Goal: Task Accomplishment & Management: Use online tool/utility

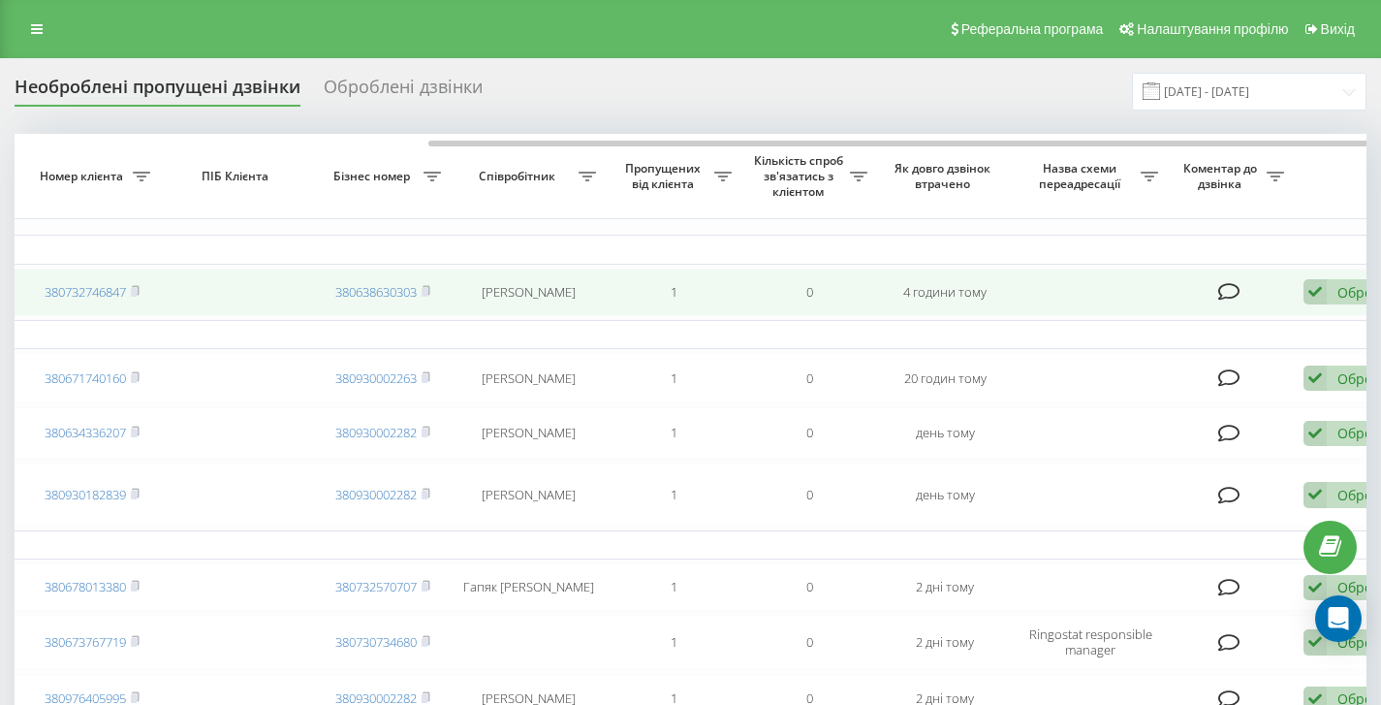
scroll to position [0, 586]
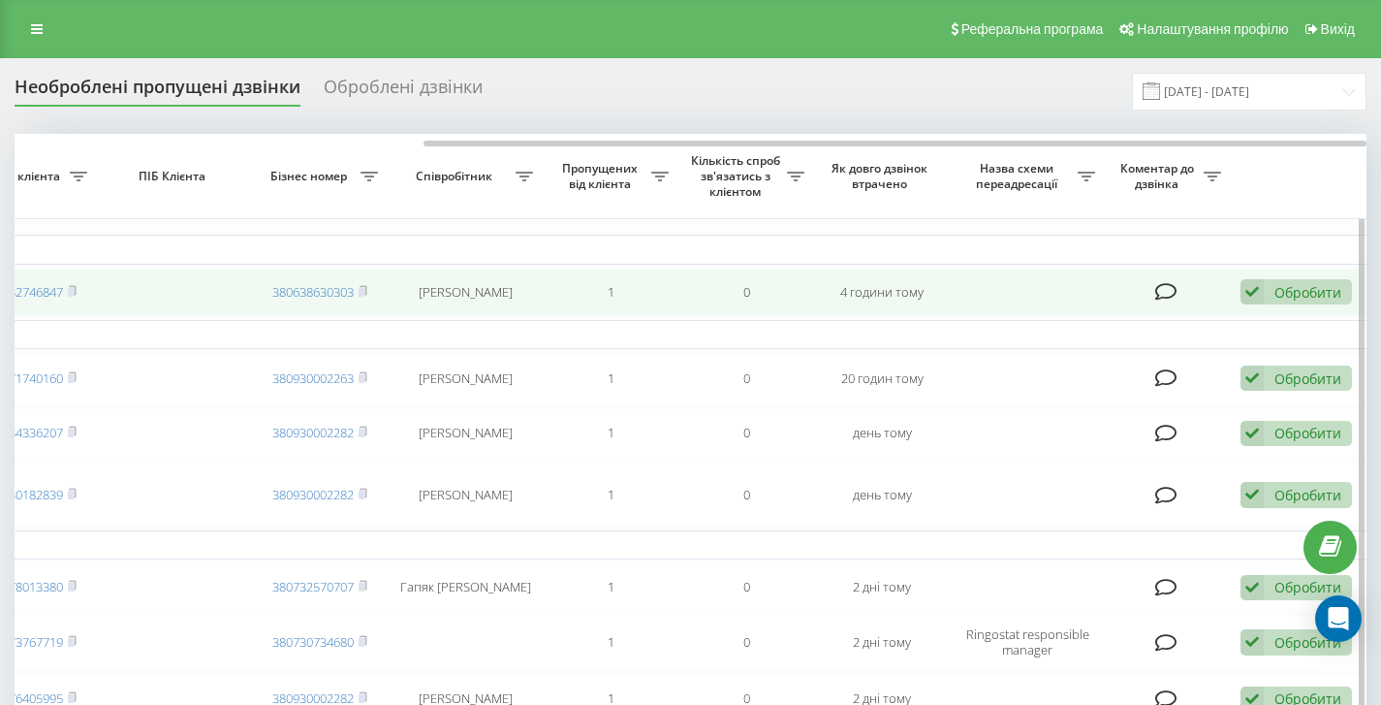
click at [1263, 278] on td "Обробити Не вдалося зв'язатися Зв'язався з клієнтом за допомогою іншого каналу …" at bounding box center [1299, 291] width 136 height 47
click at [1264, 291] on div "Обробити Не вдалося зв'язатися Зв'язався з клієнтом за допомогою іншого каналу …" at bounding box center [1296, 292] width 111 height 26
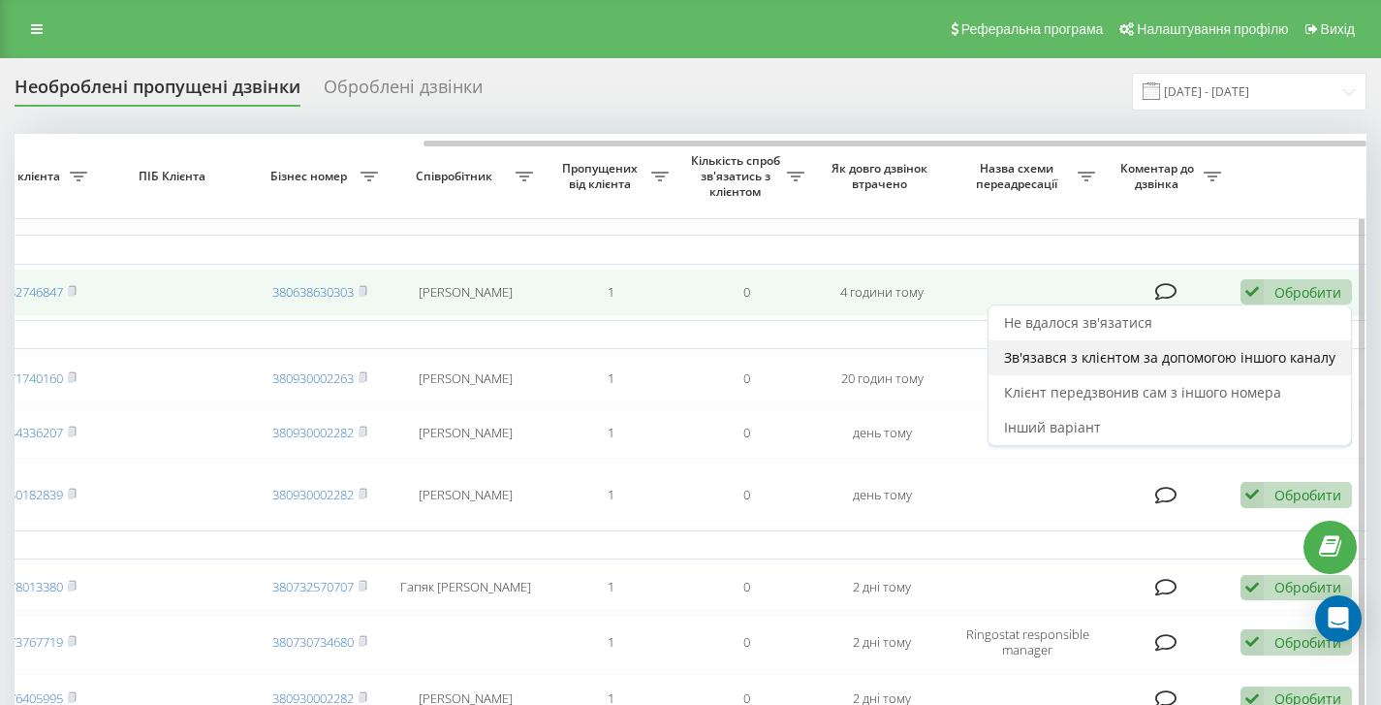
click at [1158, 366] on span "Зв'язався з клієнтом за допомогою іншого каналу" at bounding box center [1169, 357] width 331 height 18
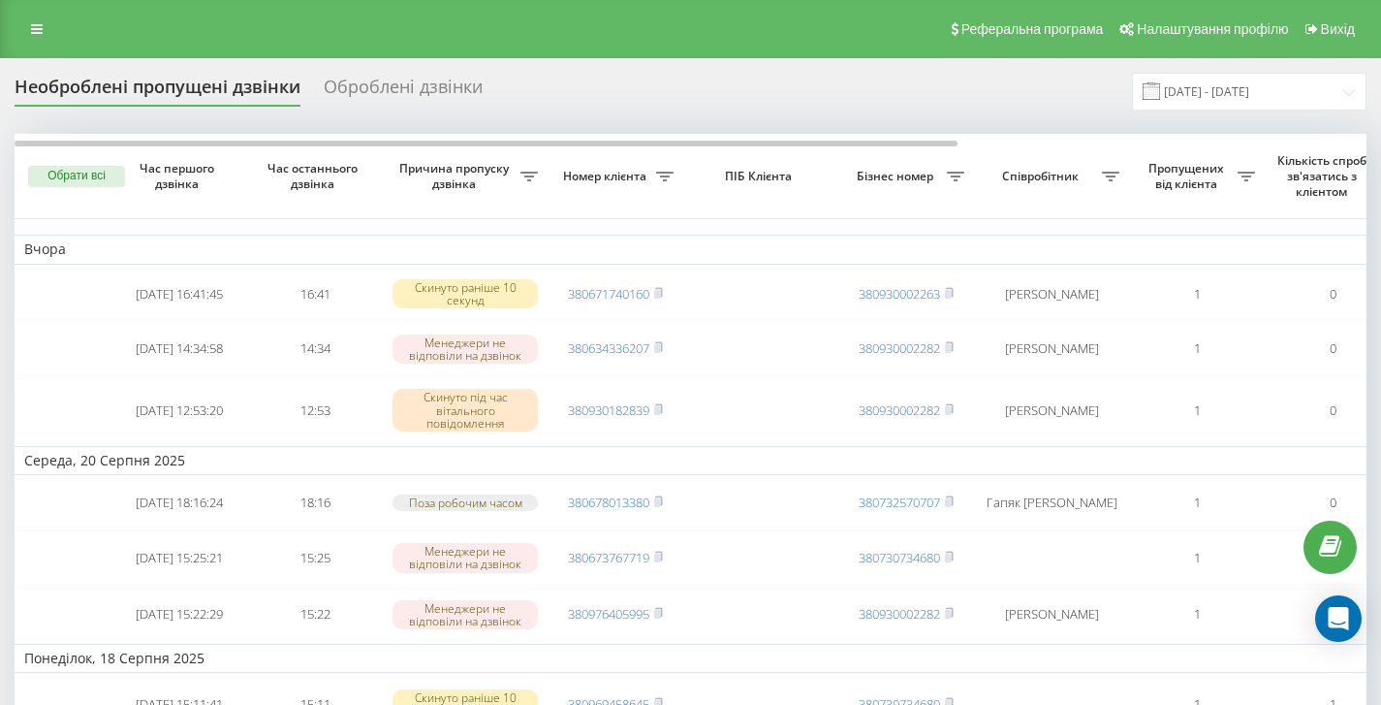
click at [34, 34] on icon at bounding box center [37, 29] width 12 height 14
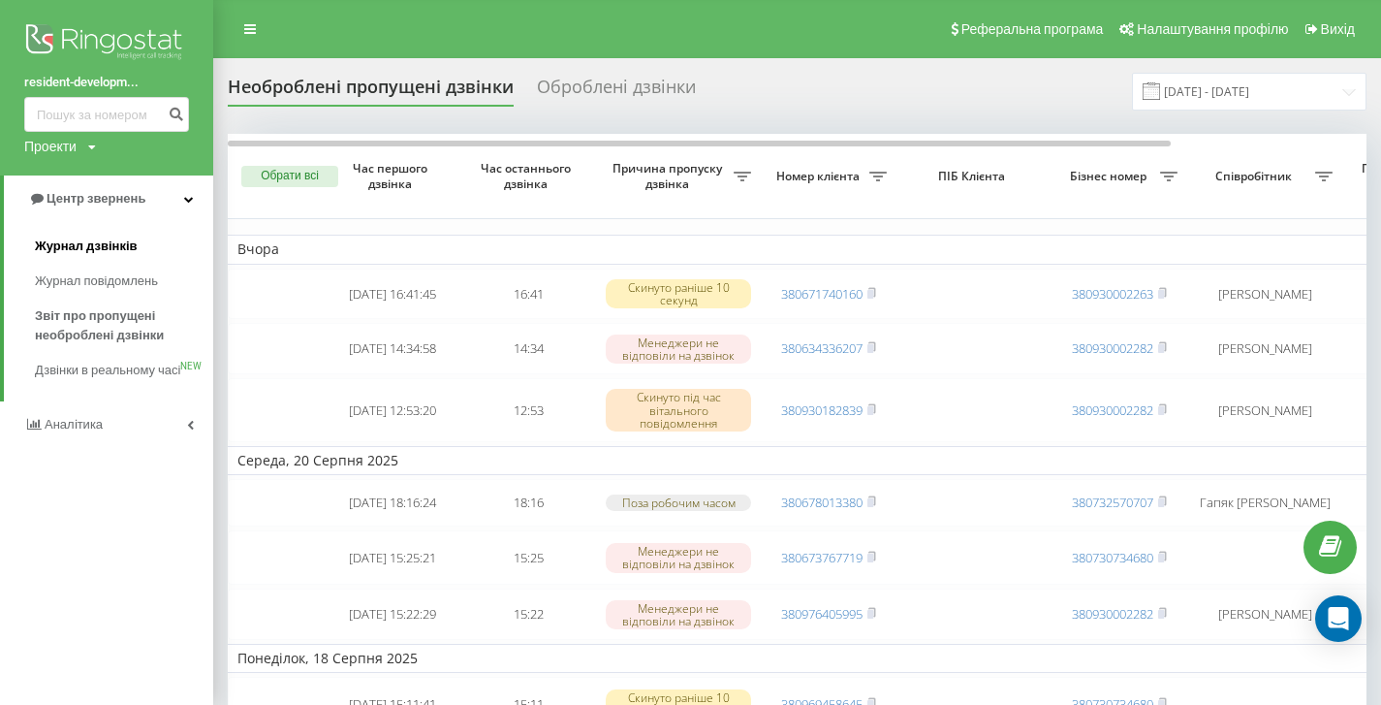
click at [137, 257] on link "Журнал дзвінків" at bounding box center [124, 246] width 178 height 35
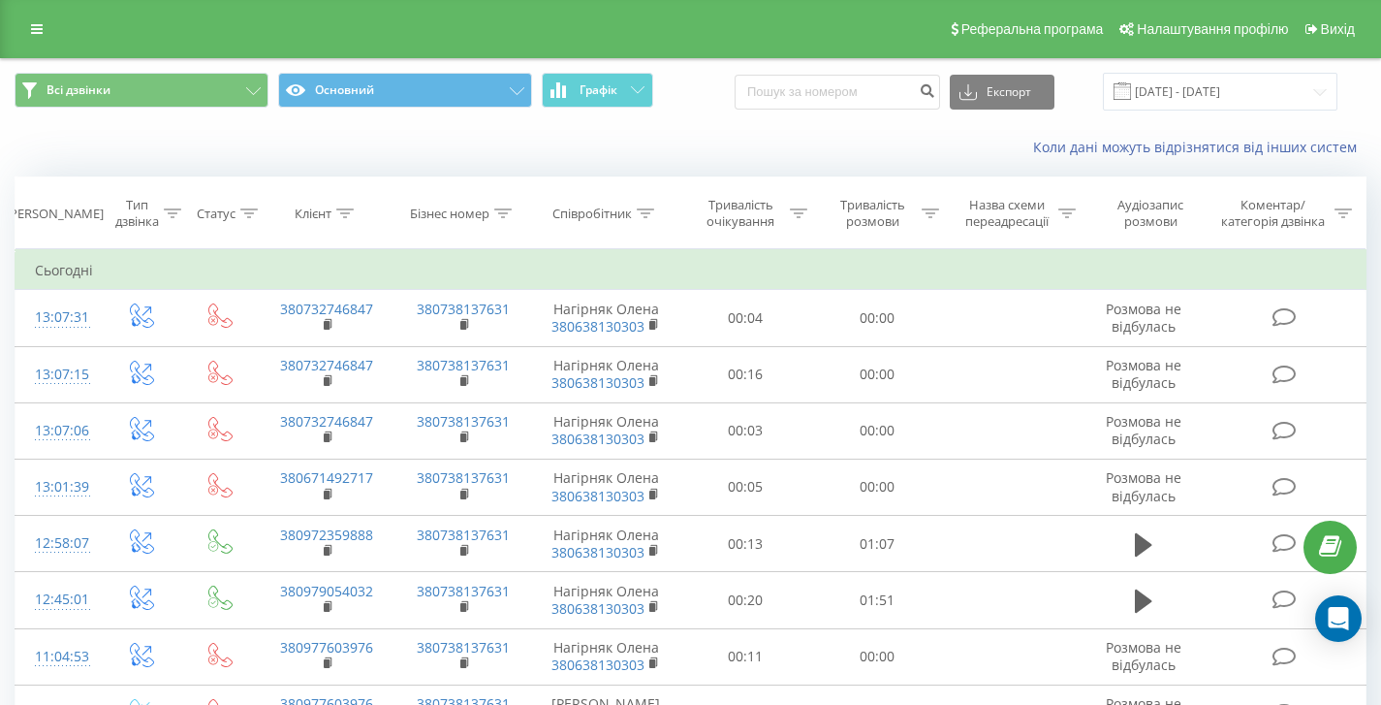
click at [724, 155] on div "Коли дані можуть відрізнятися вiд інших систем" at bounding box center [949, 147] width 862 height 19
click at [1217, 82] on input "[DATE] - [DATE]" at bounding box center [1220, 92] width 235 height 38
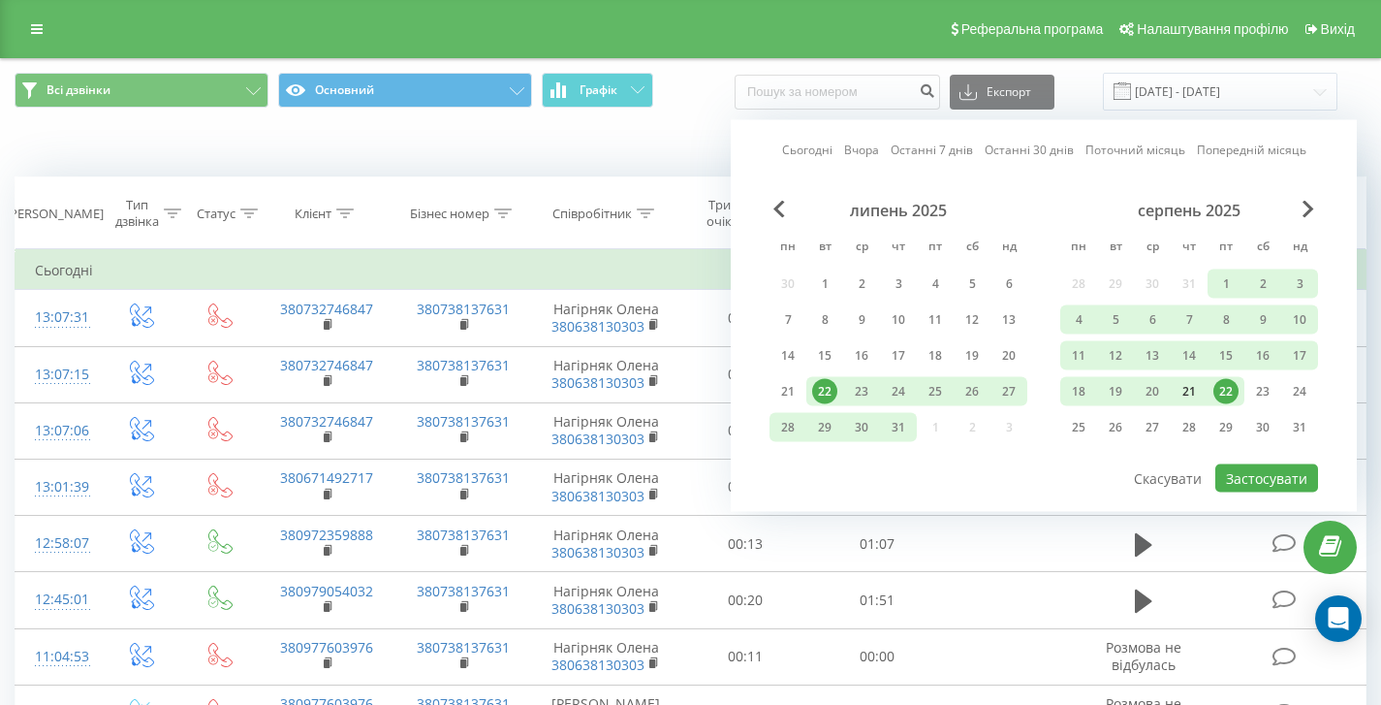
click at [1184, 383] on div "21" at bounding box center [1189, 391] width 25 height 25
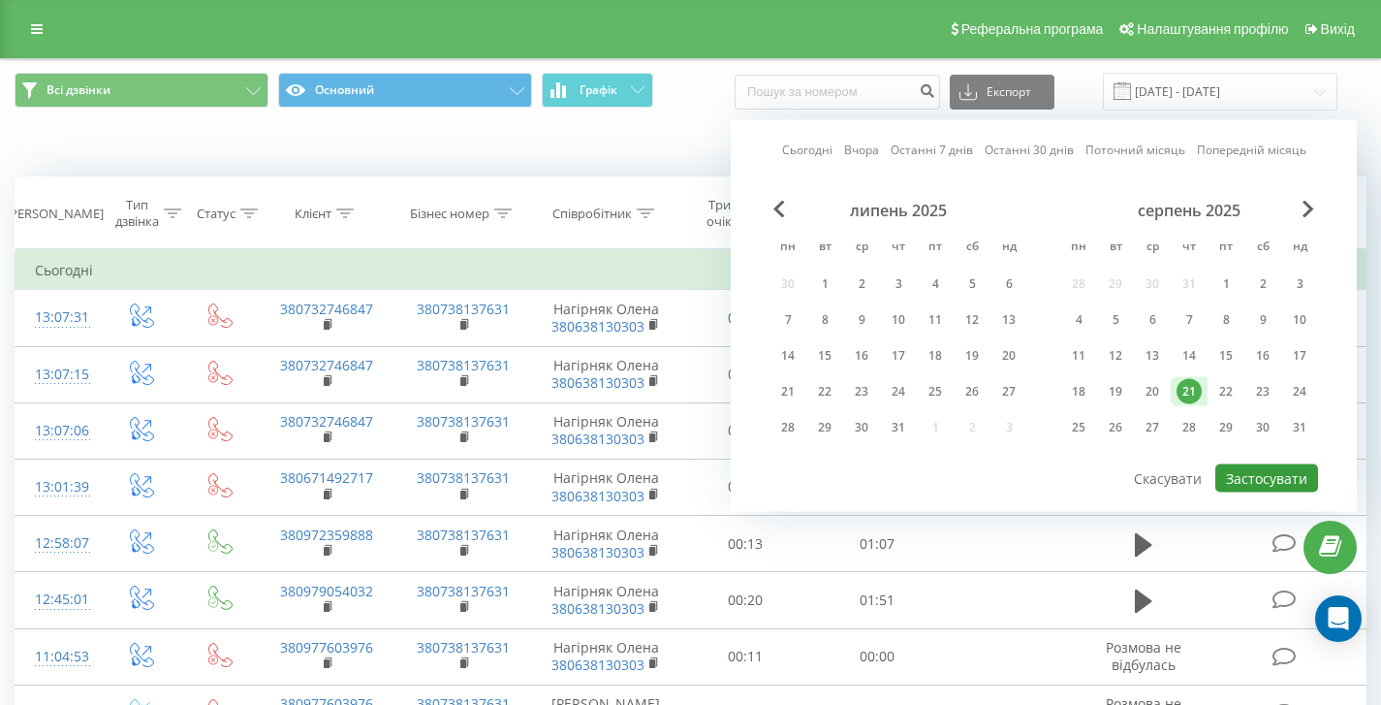
click at [1257, 480] on button "Застосувати" at bounding box center [1266, 478] width 103 height 28
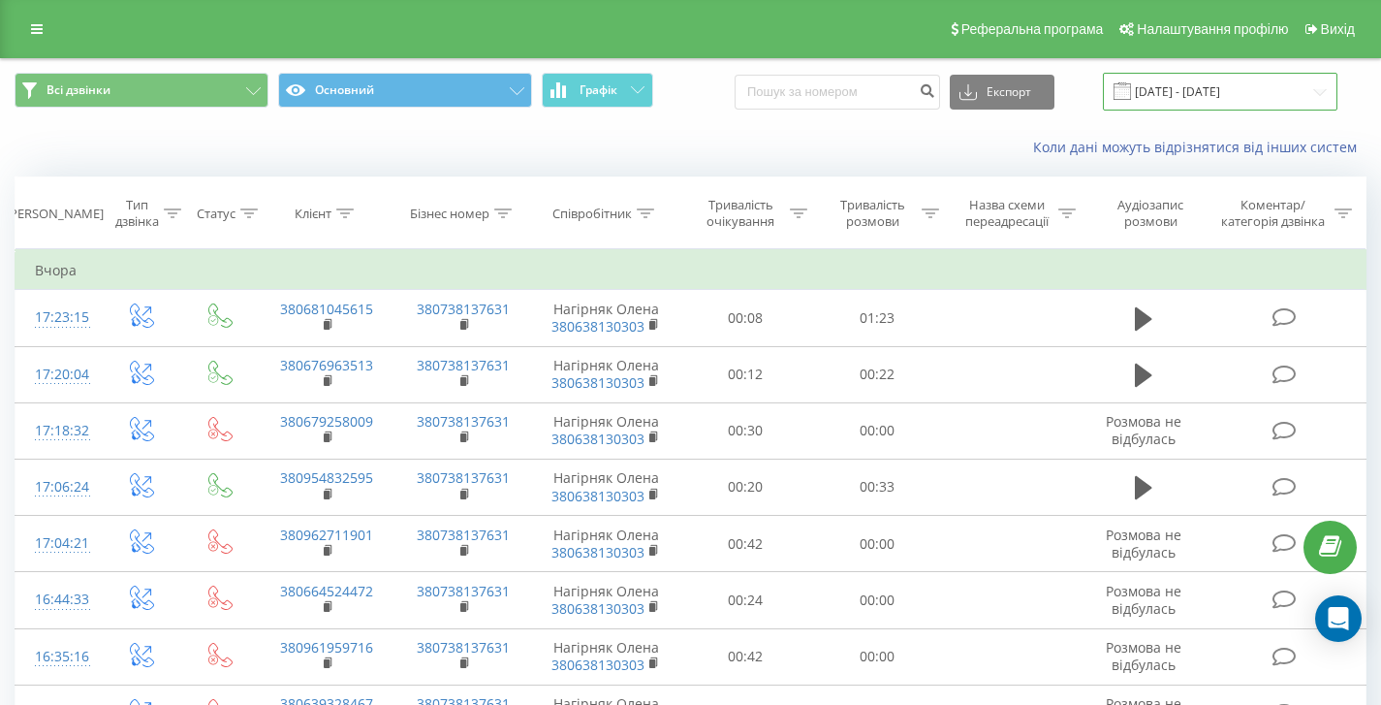
click at [1241, 86] on input "[DATE] - [DATE]" at bounding box center [1220, 92] width 235 height 38
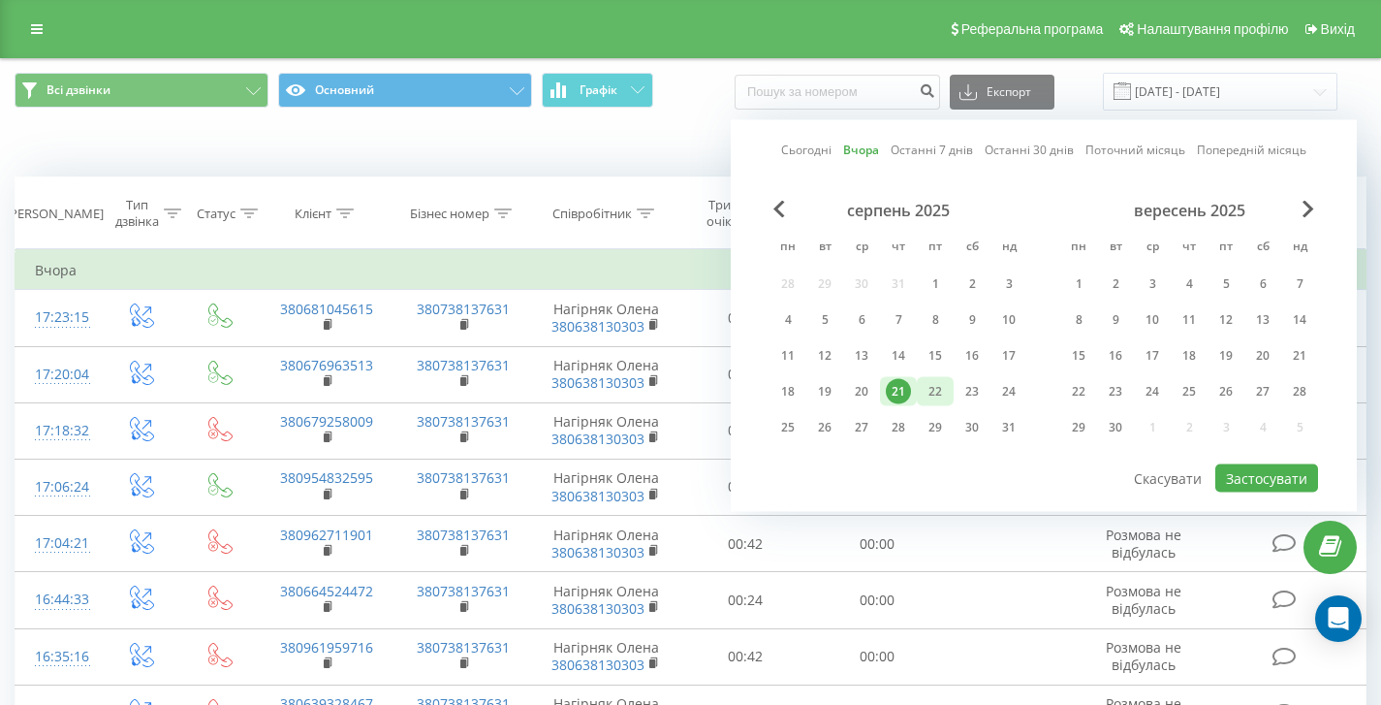
click at [942, 391] on div "22" at bounding box center [935, 391] width 25 height 25
click at [1226, 475] on button "Застосувати" at bounding box center [1266, 478] width 103 height 28
type input "[DATE] - [DATE]"
